Goal: Leave review/rating

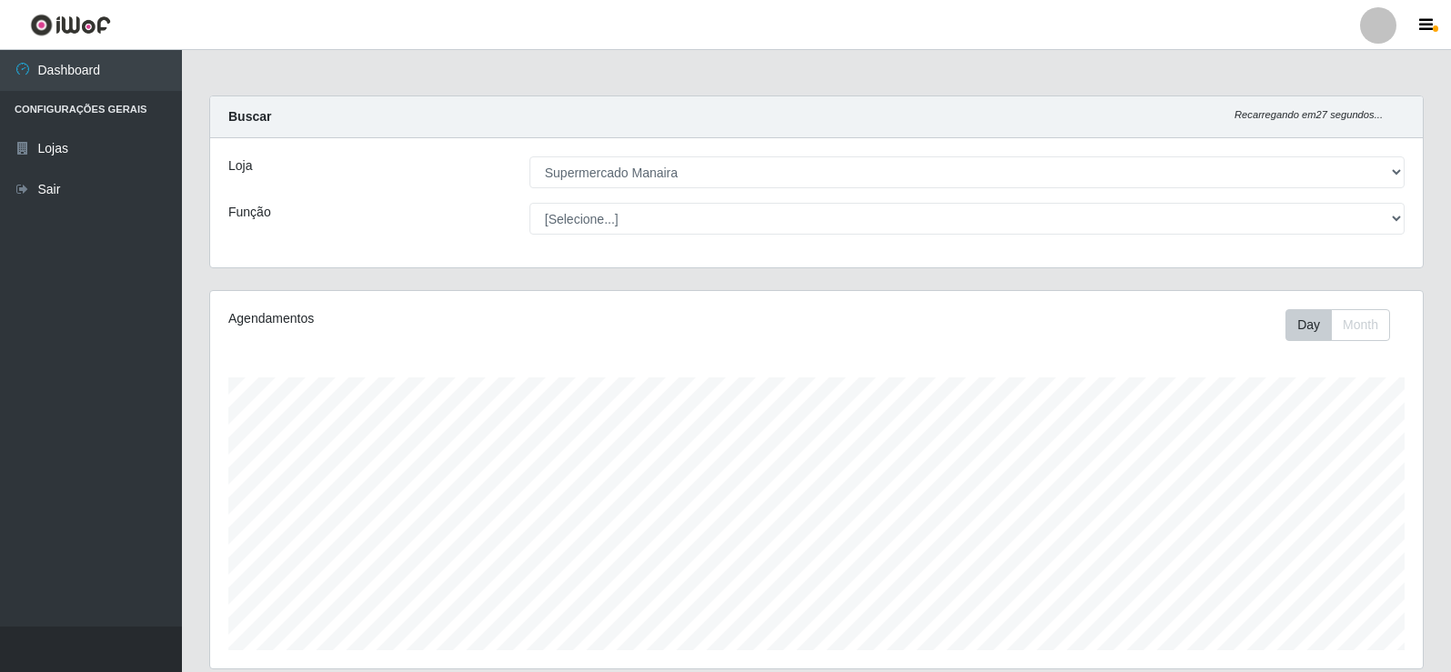
select select "443"
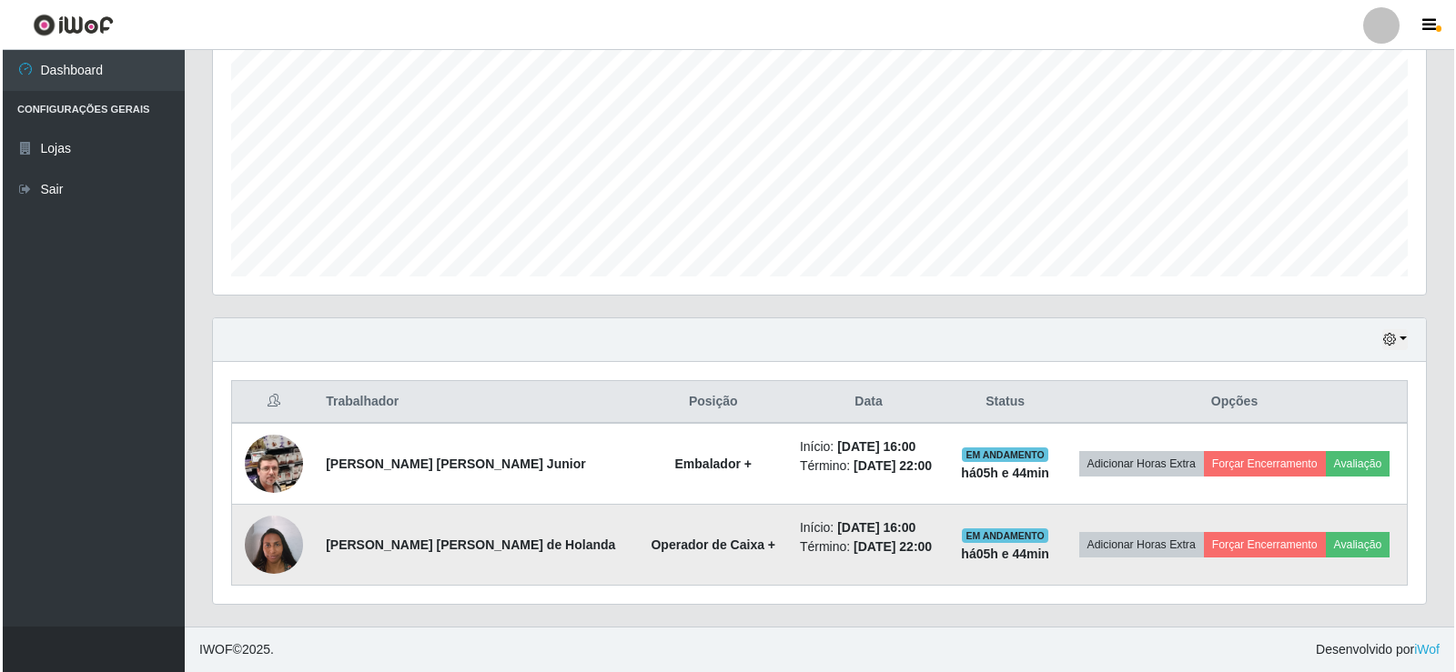
scroll to position [378, 1213]
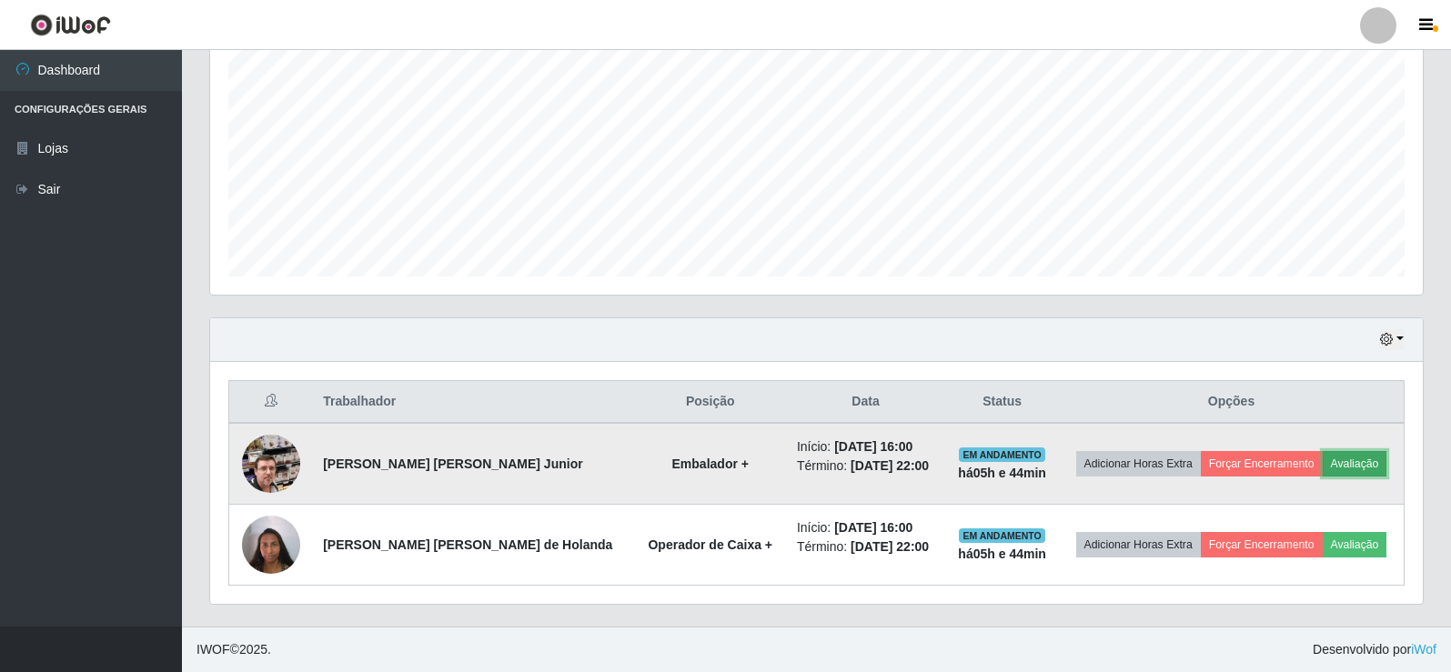
click at [1354, 465] on button "Avaliação" at bounding box center [1355, 463] width 65 height 25
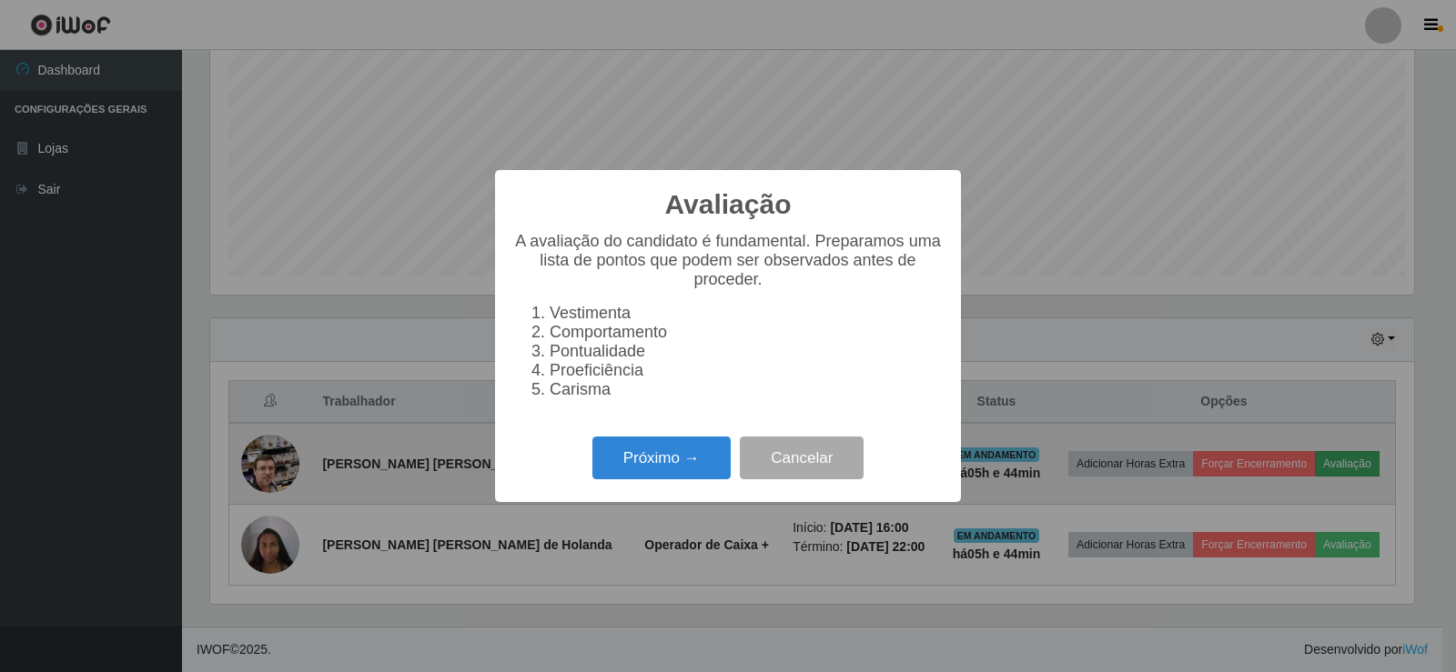
scroll to position [378, 1204]
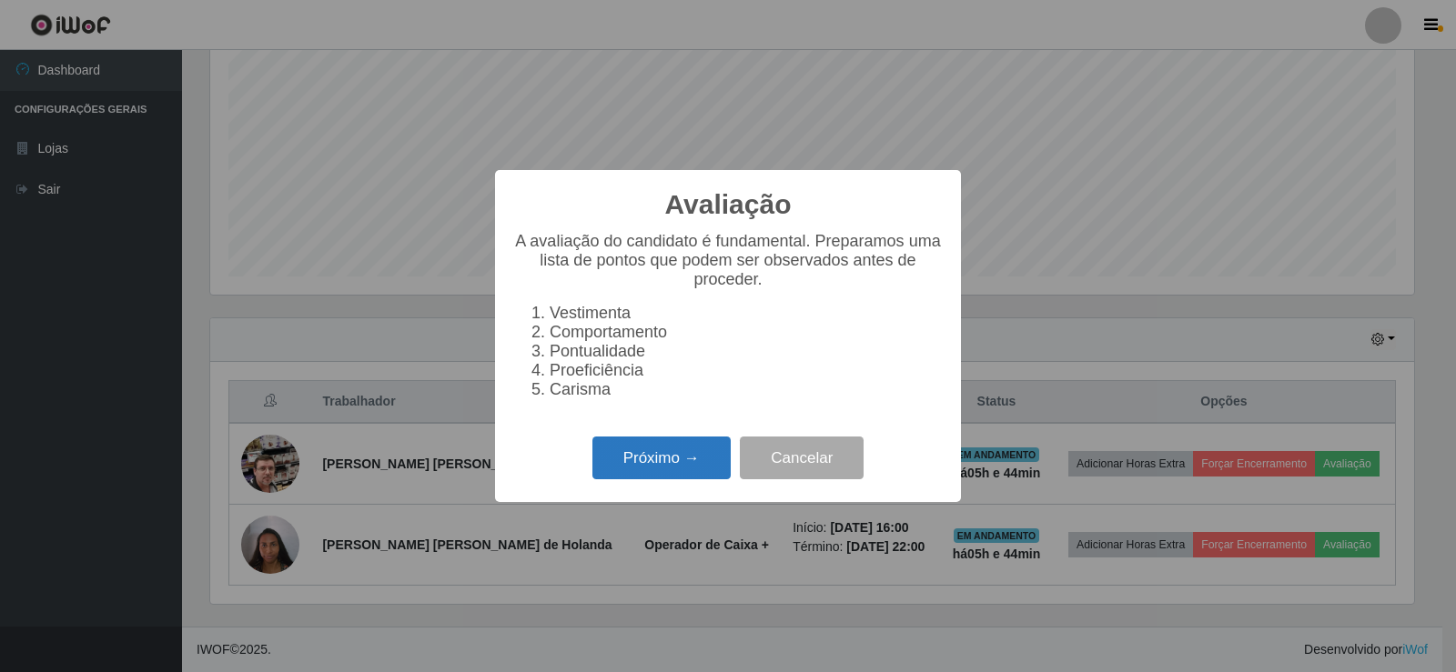
click at [632, 472] on button "Próximo →" at bounding box center [661, 458] width 138 height 43
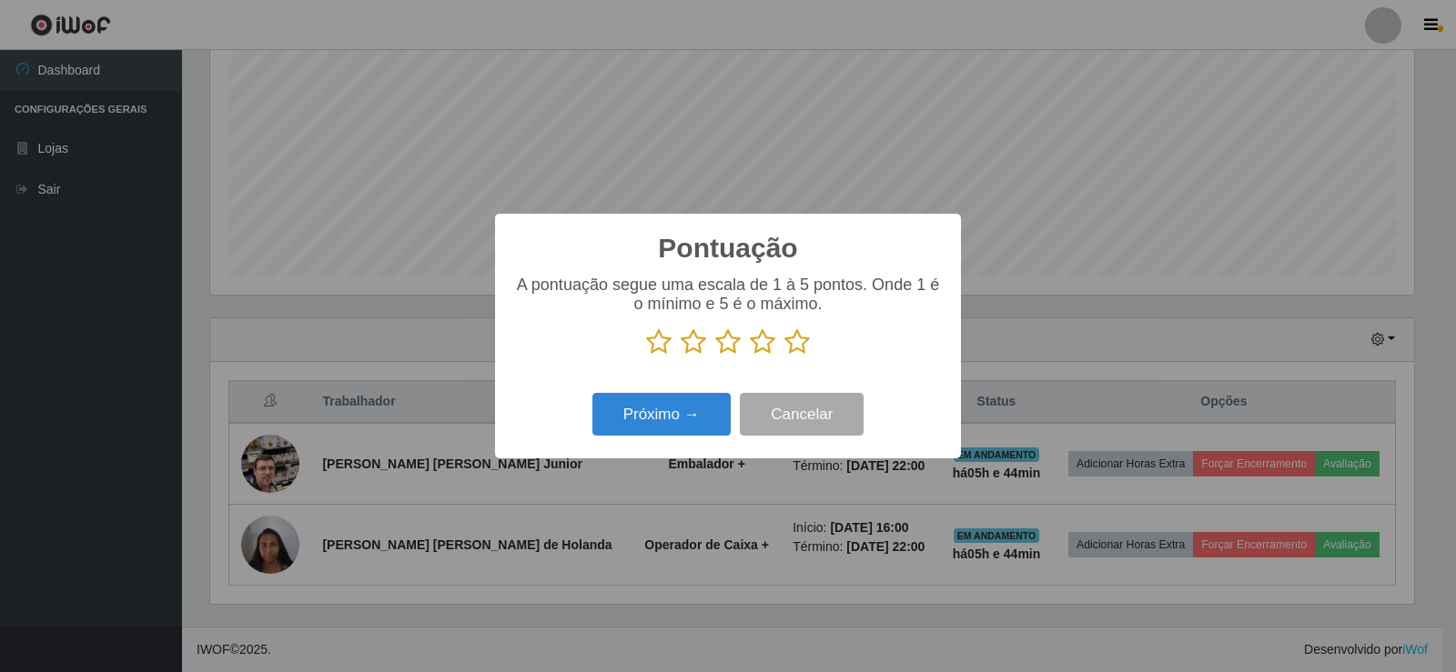
click at [797, 347] on icon at bounding box center [796, 341] width 25 height 27
click at [784, 356] on input "radio" at bounding box center [784, 356] width 0 height 0
click at [697, 409] on button "Próximo →" at bounding box center [661, 414] width 138 height 43
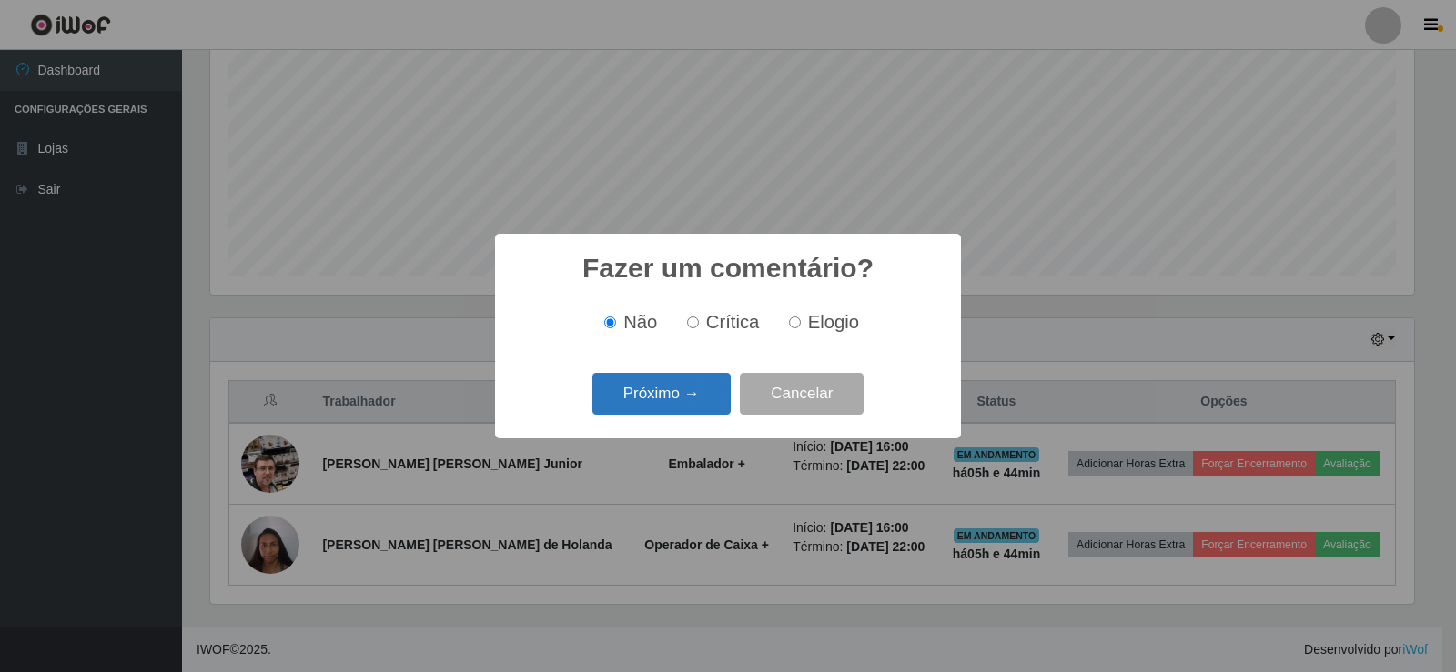
click at [696, 409] on button "Próximo →" at bounding box center [661, 394] width 138 height 43
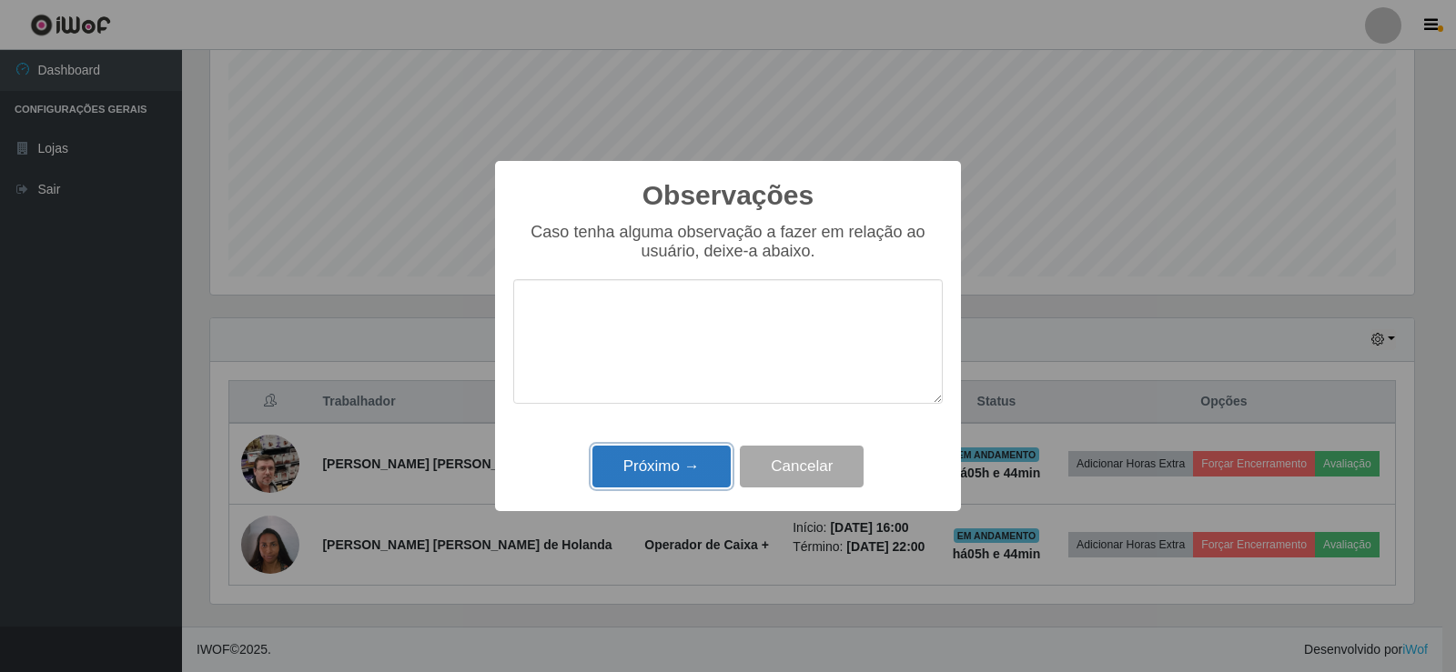
click at [696, 461] on button "Próximo →" at bounding box center [661, 467] width 138 height 43
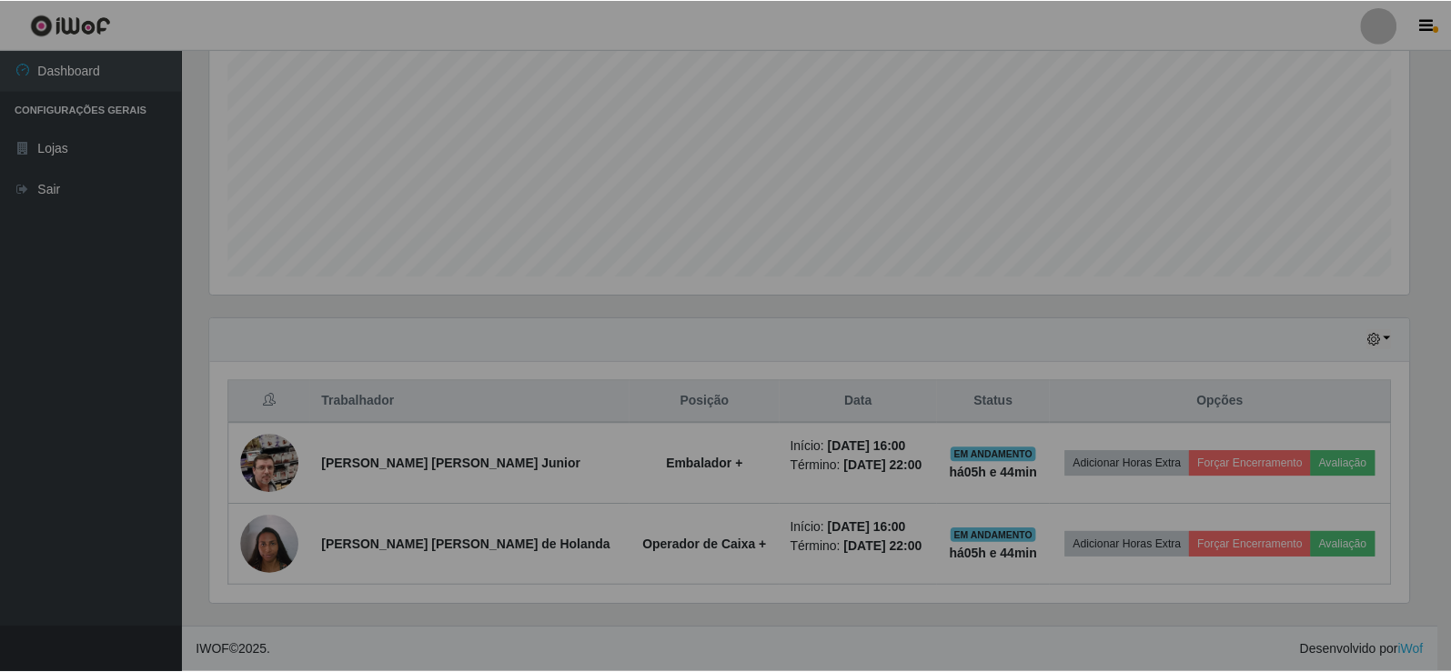
scroll to position [378, 1213]
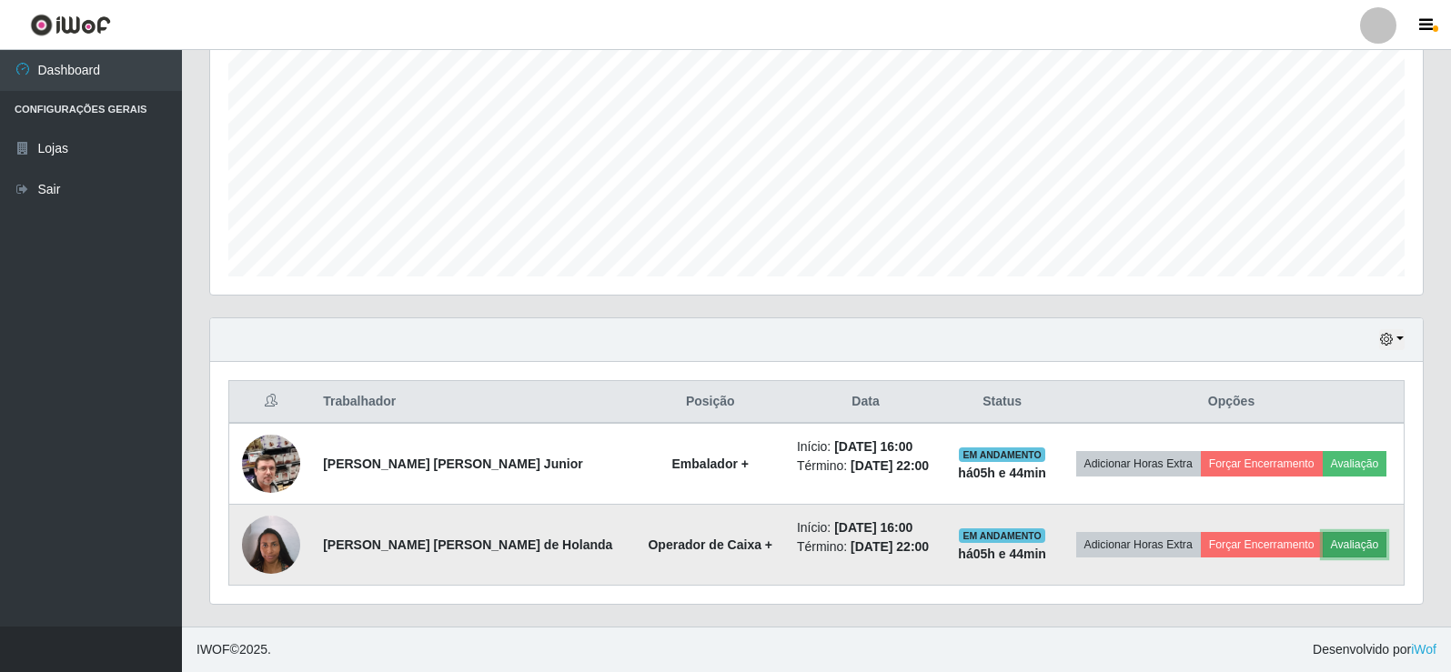
click at [1353, 542] on button "Avaliação" at bounding box center [1355, 544] width 65 height 25
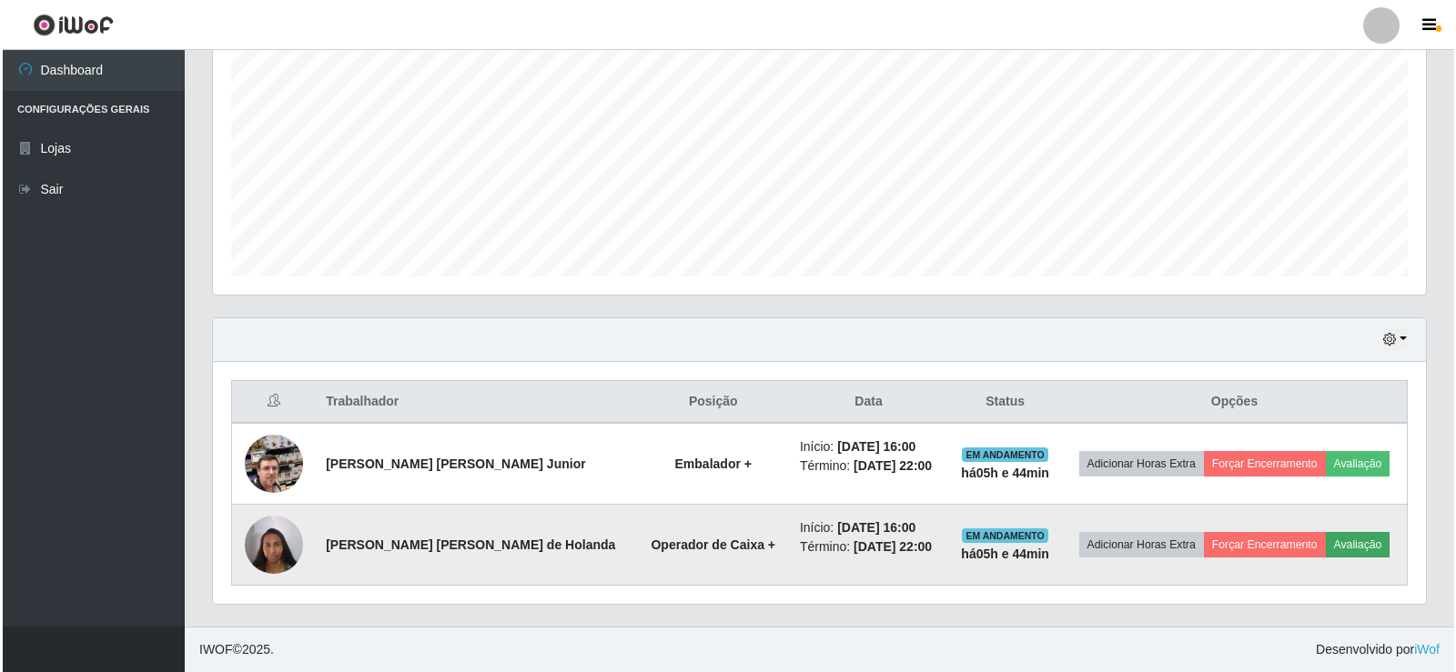
scroll to position [378, 1204]
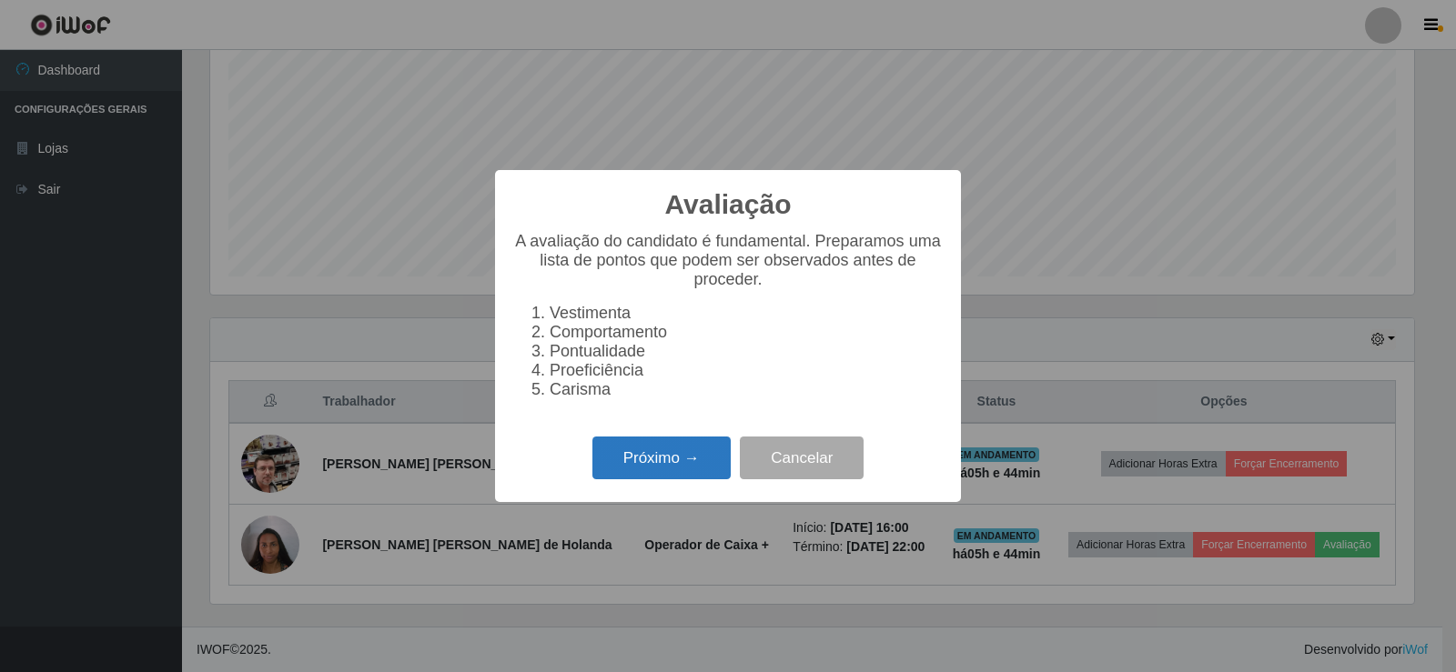
click at [658, 470] on button "Próximo →" at bounding box center [661, 458] width 138 height 43
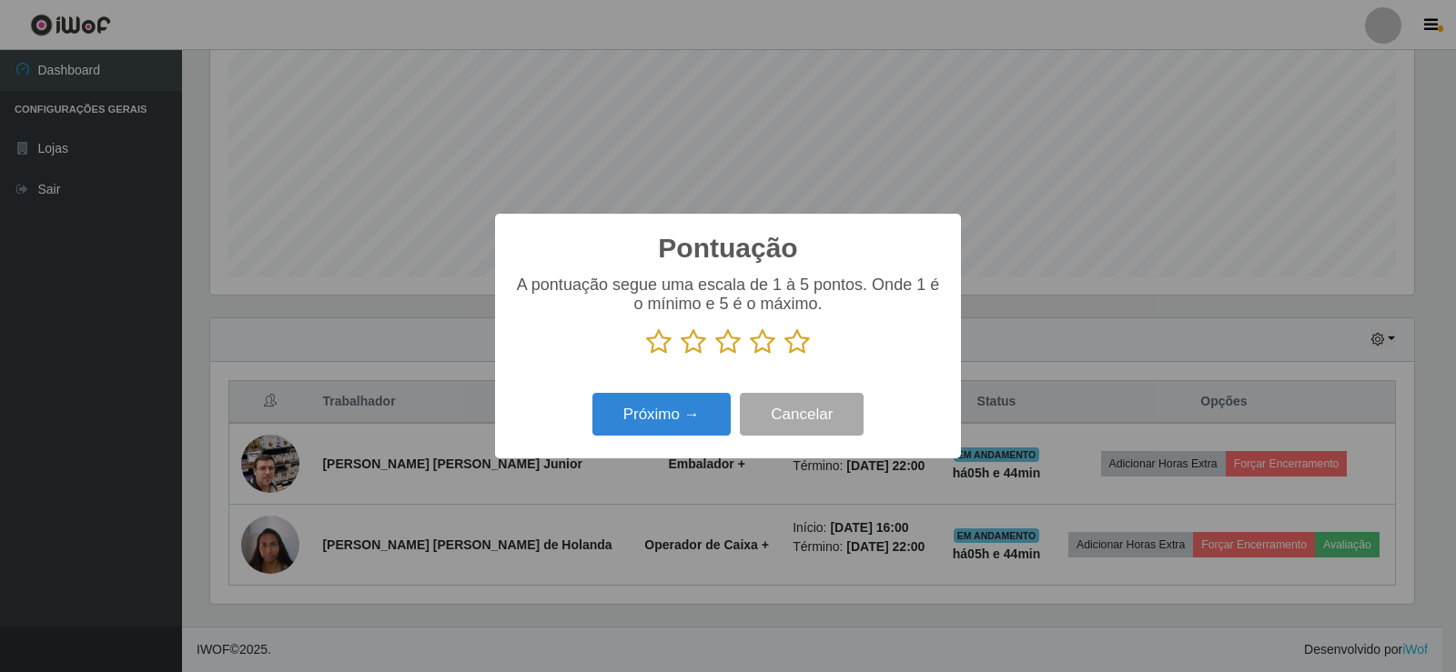
click at [797, 347] on icon at bounding box center [796, 341] width 25 height 27
click at [784, 356] on input "radio" at bounding box center [784, 356] width 0 height 0
click at [693, 425] on button "Próximo →" at bounding box center [661, 414] width 138 height 43
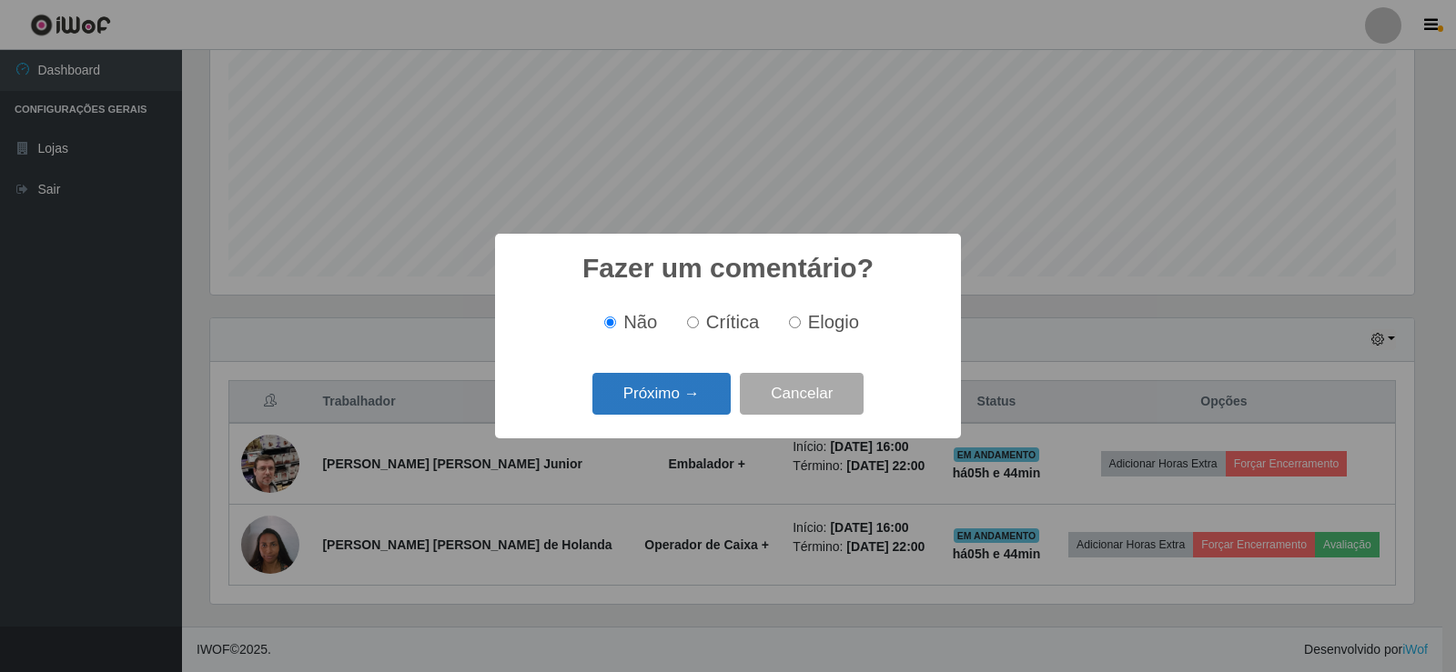
click at [680, 401] on button "Próximo →" at bounding box center [661, 394] width 138 height 43
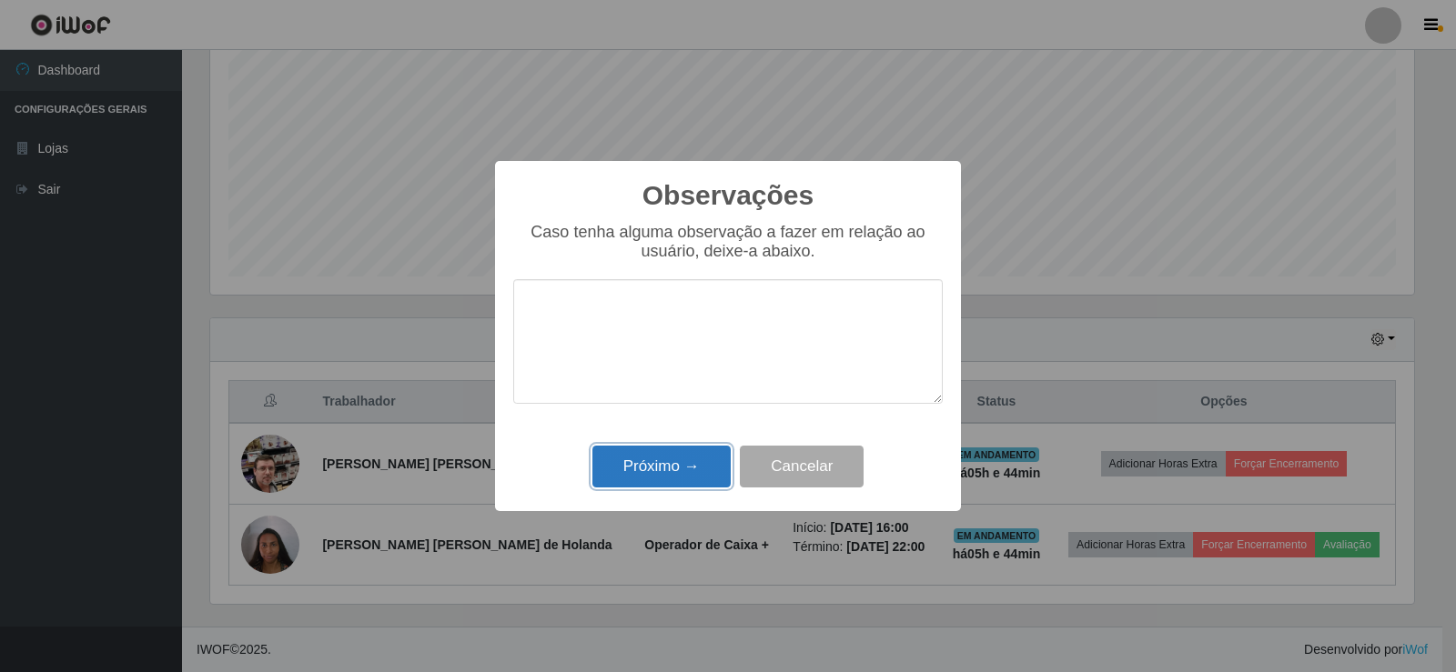
click at [700, 473] on button "Próximo →" at bounding box center [661, 467] width 138 height 43
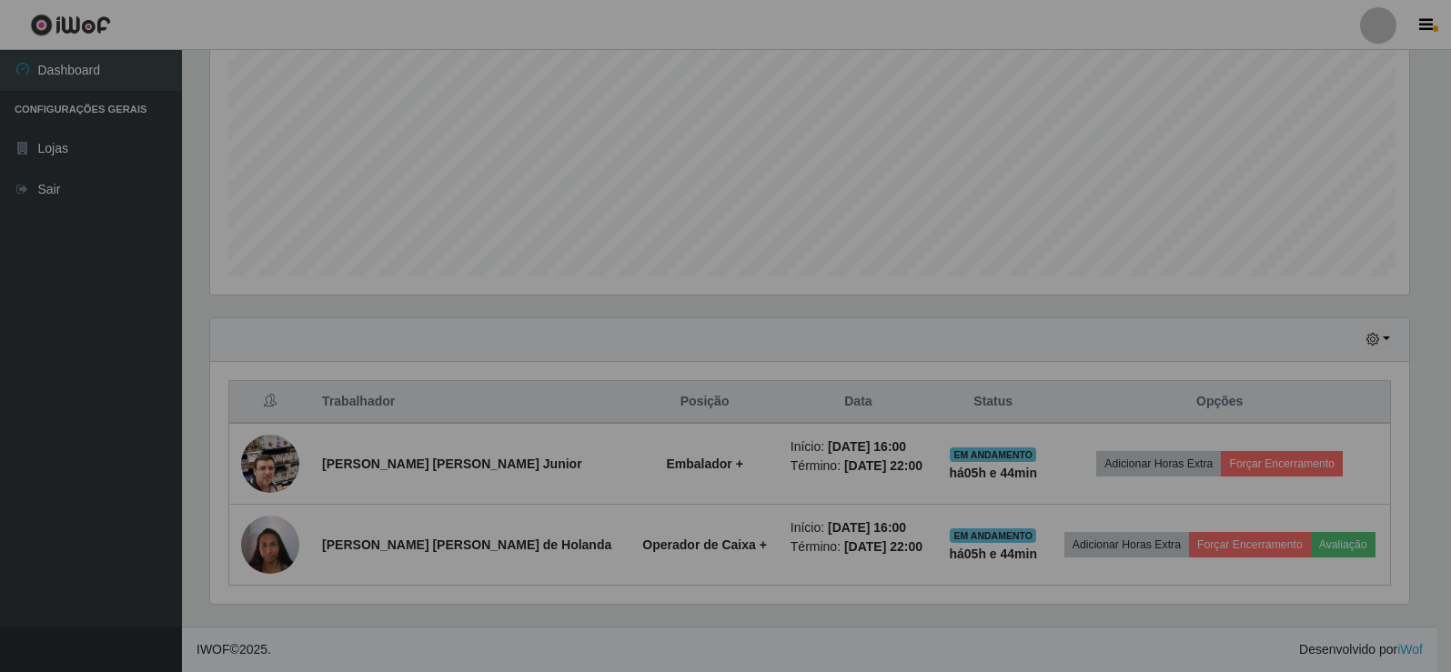
scroll to position [378, 1213]
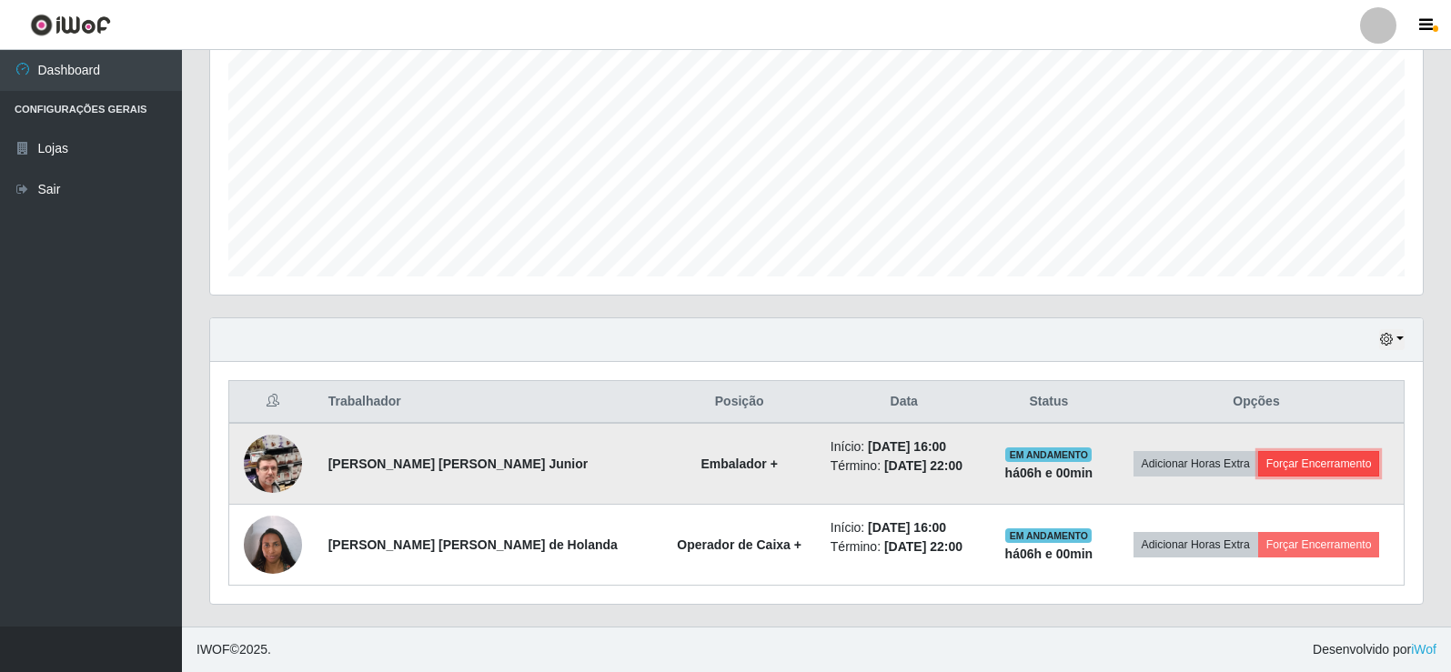
click at [1319, 460] on button "Forçar Encerramento" at bounding box center [1319, 463] width 122 height 25
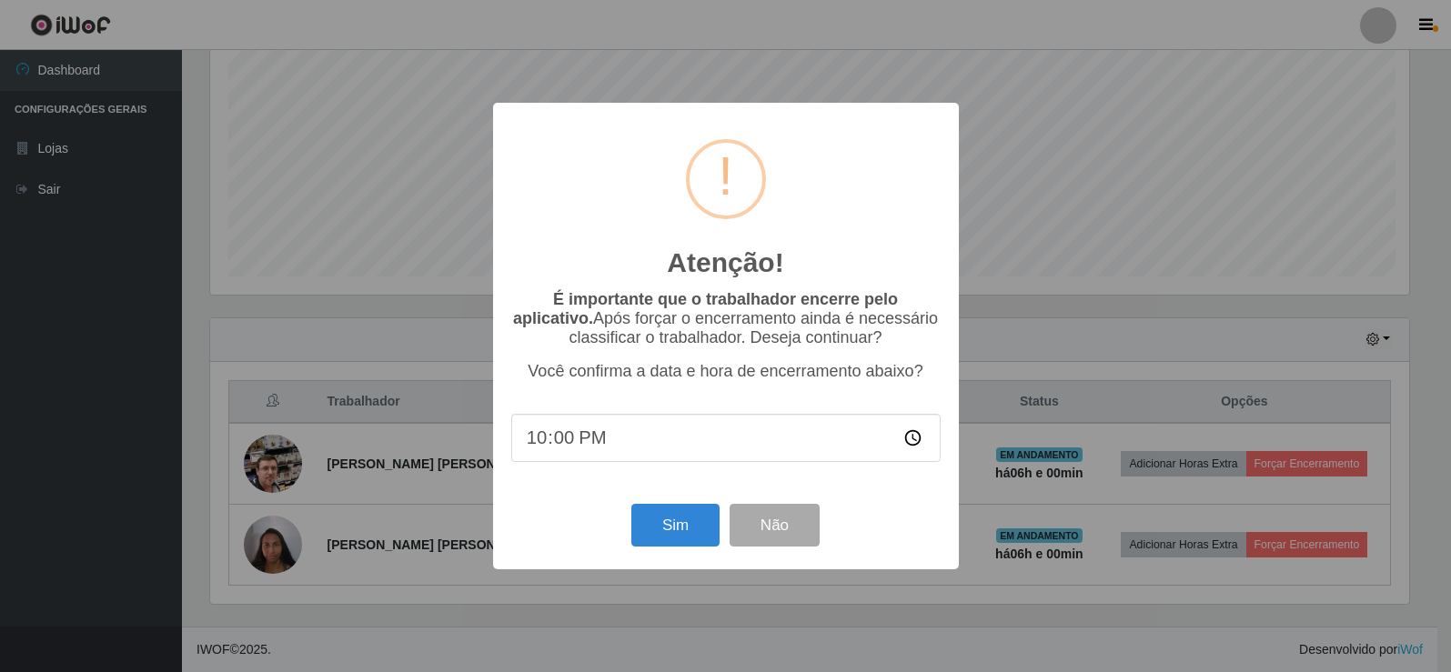
scroll to position [378, 1204]
click at [677, 524] on button "Sim" at bounding box center [677, 525] width 88 height 43
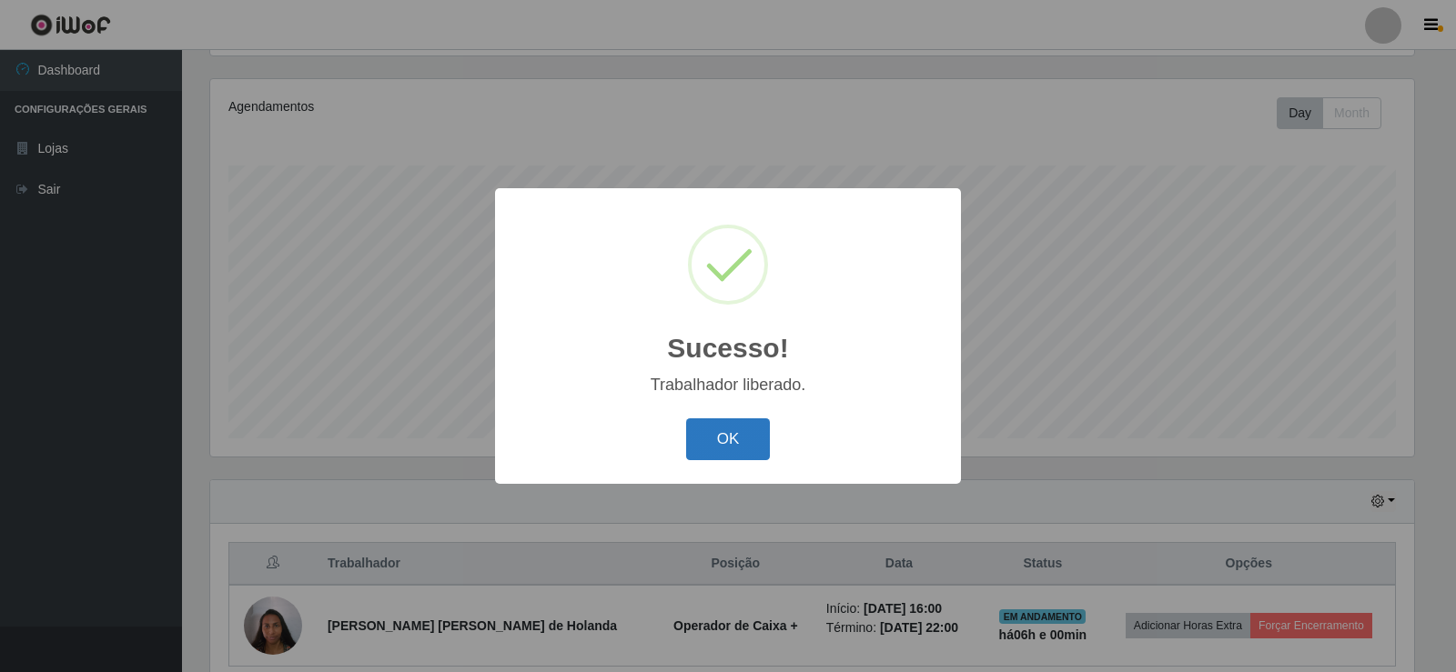
click at [707, 443] on button "OK" at bounding box center [728, 439] width 85 height 43
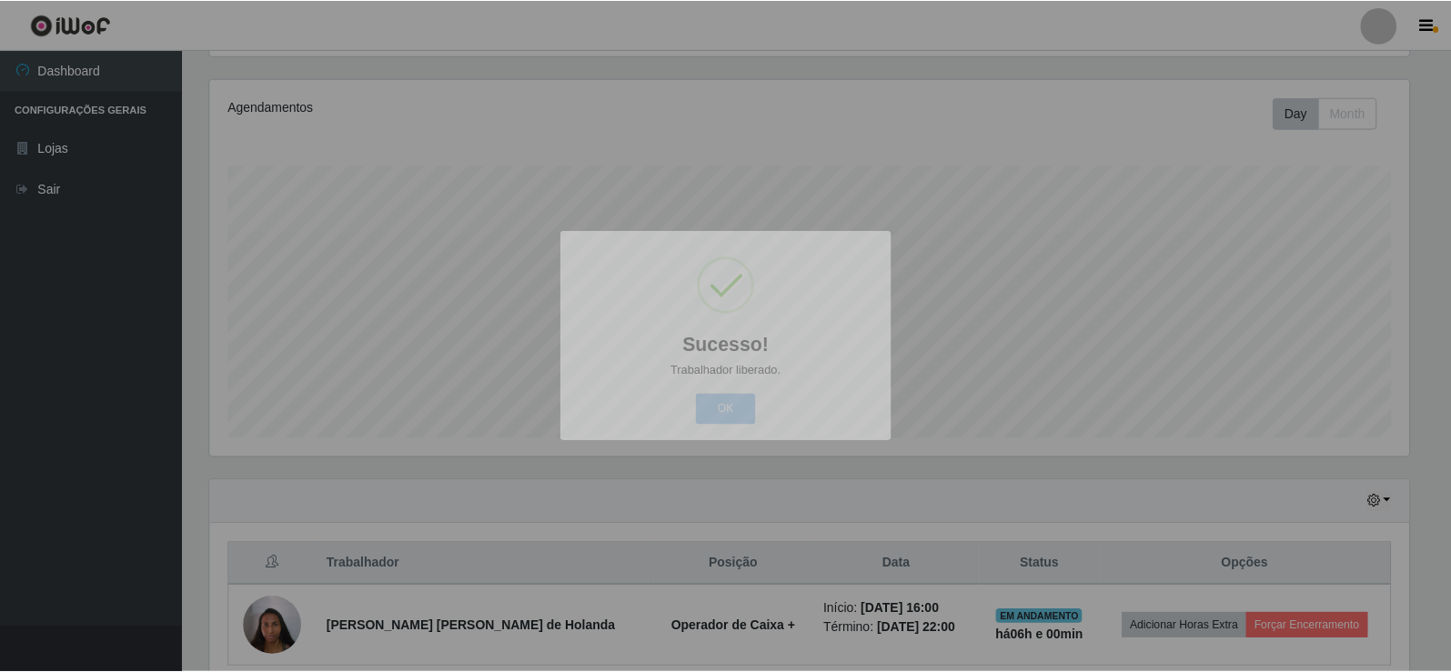
scroll to position [378, 1213]
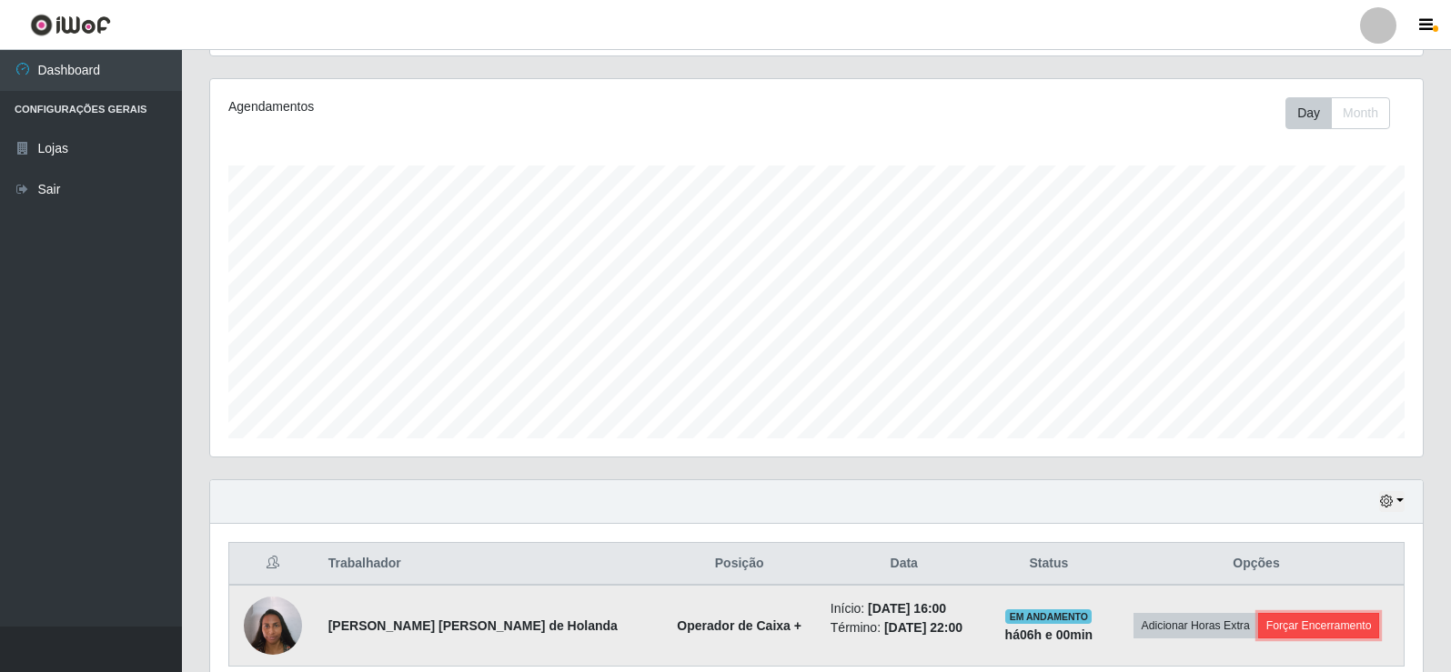
click at [1341, 625] on button "Forçar Encerramento" at bounding box center [1319, 625] width 122 height 25
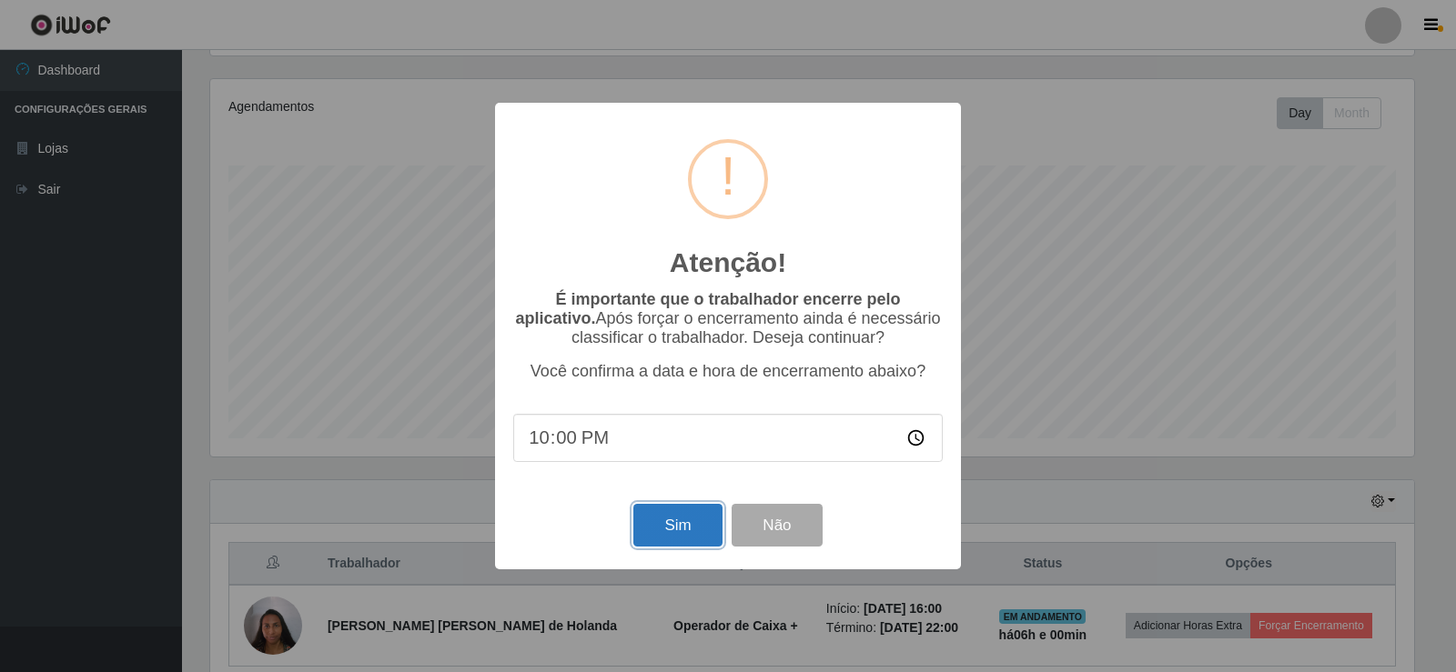
click at [679, 529] on button "Sim" at bounding box center [677, 525] width 88 height 43
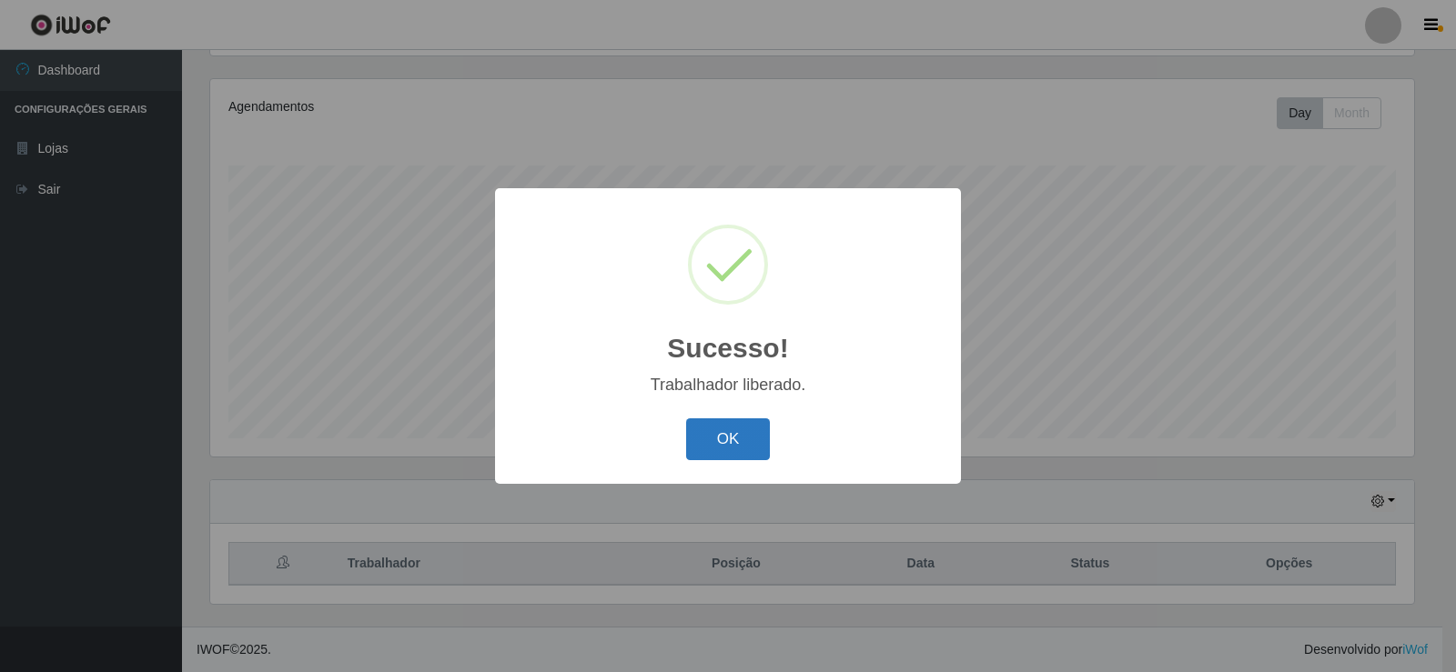
click at [747, 440] on button "OK" at bounding box center [728, 439] width 85 height 43
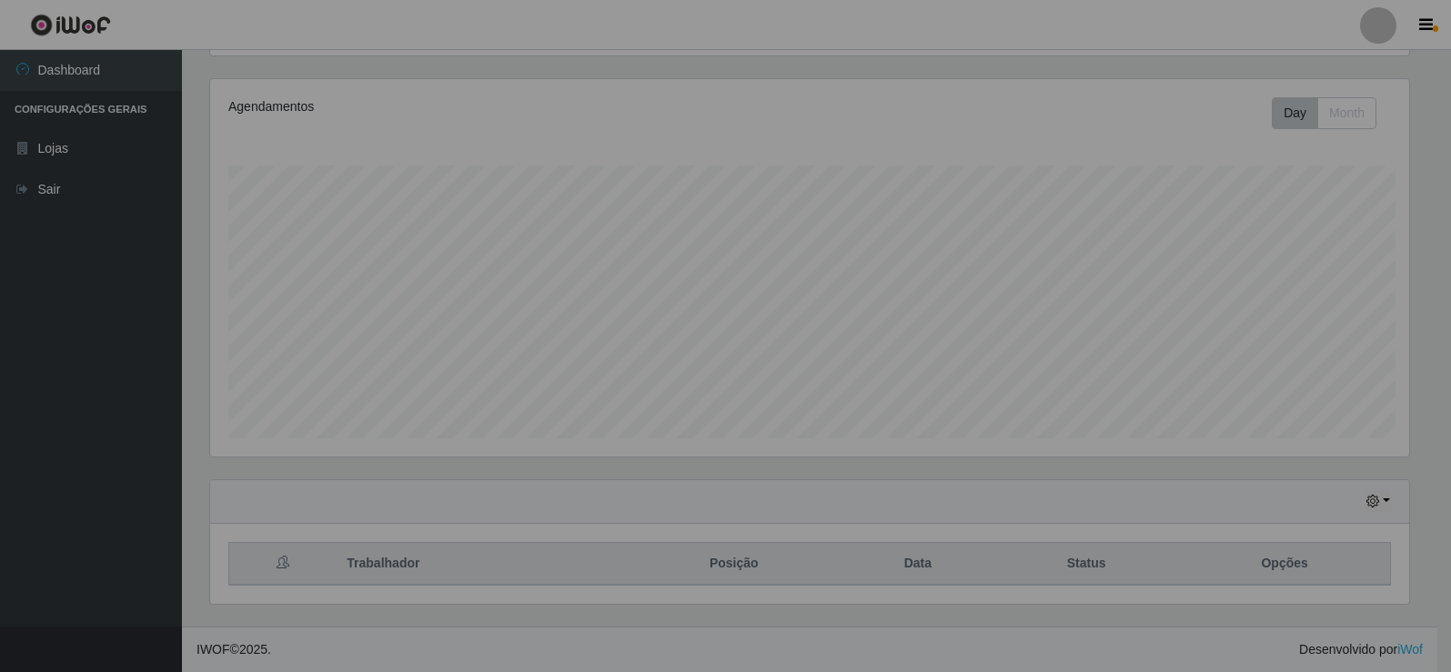
scroll to position [378, 1213]
